Goal: Task Accomplishment & Management: Complete application form

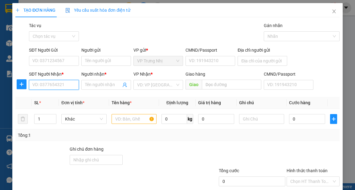
click at [51, 84] on input "SĐT Người Nhận *" at bounding box center [54, 85] width 50 height 10
type input "0917012369"
click at [57, 96] on div "0917012369 - TUÂN" at bounding box center [53, 97] width 42 height 7
type input "TUÂN"
type input "0917012369"
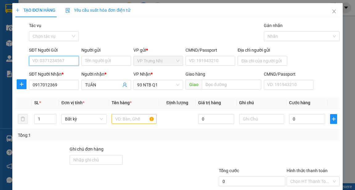
click at [59, 59] on input "SĐT Người Gửi" at bounding box center [54, 61] width 50 height 10
click at [60, 73] on div "0907175762 - PHƯƠNG" at bounding box center [55, 73] width 47 height 7
type input "0907175762"
type input "PHƯƠNG"
drag, startPoint x: 128, startPoint y: 121, endPoint x: 126, endPoint y: 115, distance: 6.2
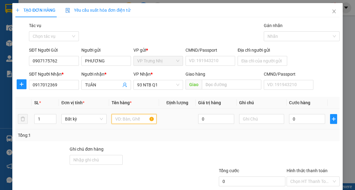
click at [127, 120] on input "text" at bounding box center [134, 119] width 45 height 10
type input "CUC XANH"
click at [301, 118] on input "0" at bounding box center [307, 119] width 36 height 10
type input "8"
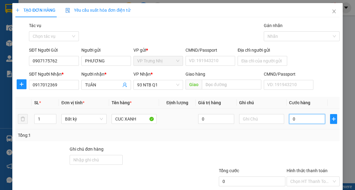
type input "8"
type input "80"
type input "80.000"
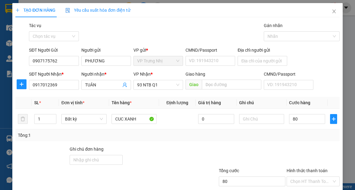
type input "80.000"
click at [303, 143] on div "Transit Pickup Surcharge Ids Transit Deliver Surcharge Ids Transit Deliver Surc…" at bounding box center [177, 119] width 324 height 194
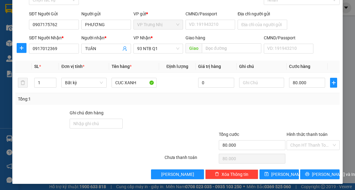
scroll to position [37, 0]
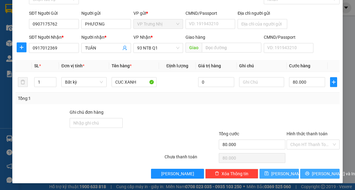
click at [325, 174] on span "[PERSON_NAME] và In" at bounding box center [333, 174] width 43 height 7
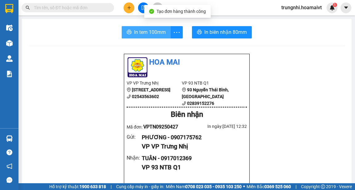
click at [152, 32] on span "In tem 100mm" at bounding box center [150, 32] width 32 height 8
